Goal: Task Accomplishment & Management: Use online tool/utility

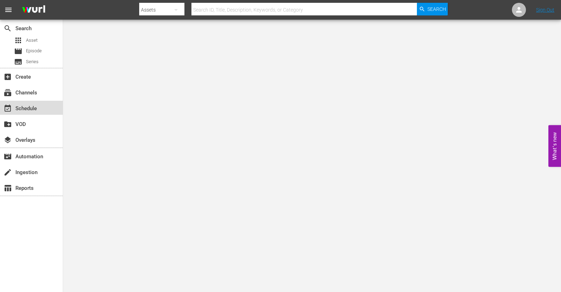
click at [15, 104] on div "event_available Schedule" at bounding box center [19, 107] width 39 height 6
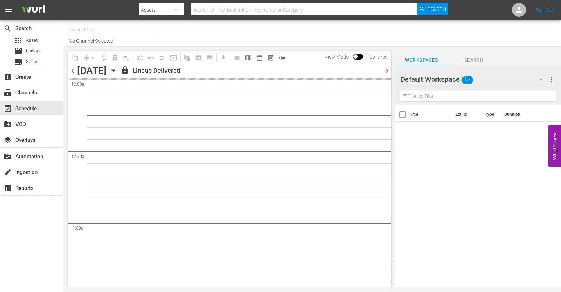
type input "So Real (1869)"
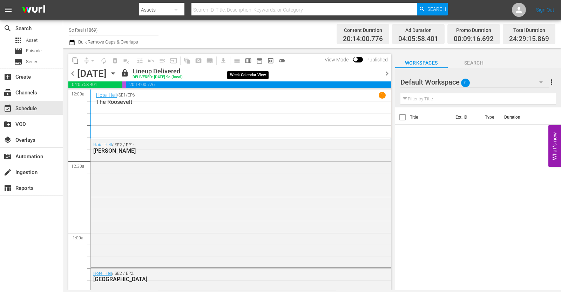
click at [246, 58] on span "calendar_view_week_outlined" at bounding box center [248, 60] width 7 height 7
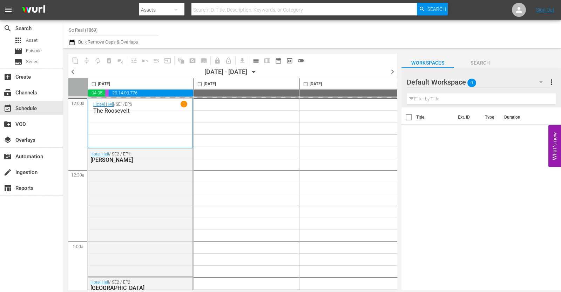
click at [258, 70] on icon "button" at bounding box center [254, 72] width 8 height 8
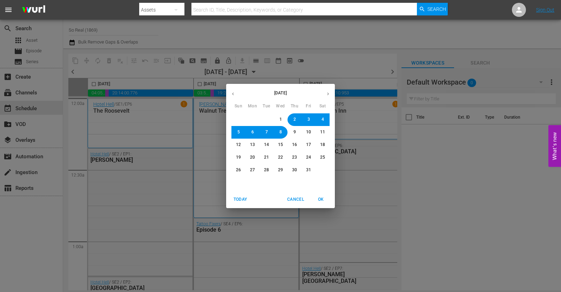
click at [237, 93] on button "button" at bounding box center [233, 94] width 14 height 14
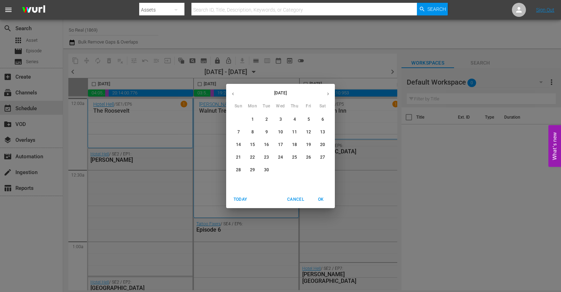
click at [254, 154] on button "22" at bounding box center [252, 157] width 13 height 13
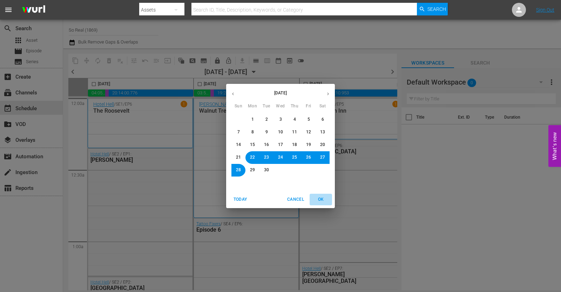
click at [321, 202] on span "OK" at bounding box center [321, 199] width 17 height 7
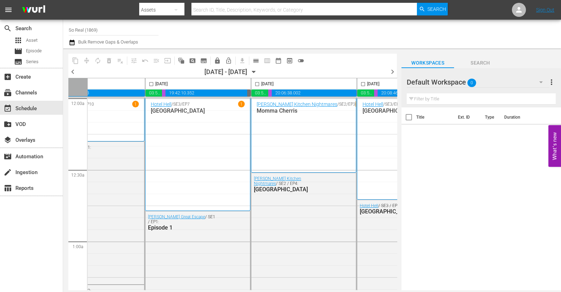
scroll to position [0, 434]
